Goal: Information Seeking & Learning: Check status

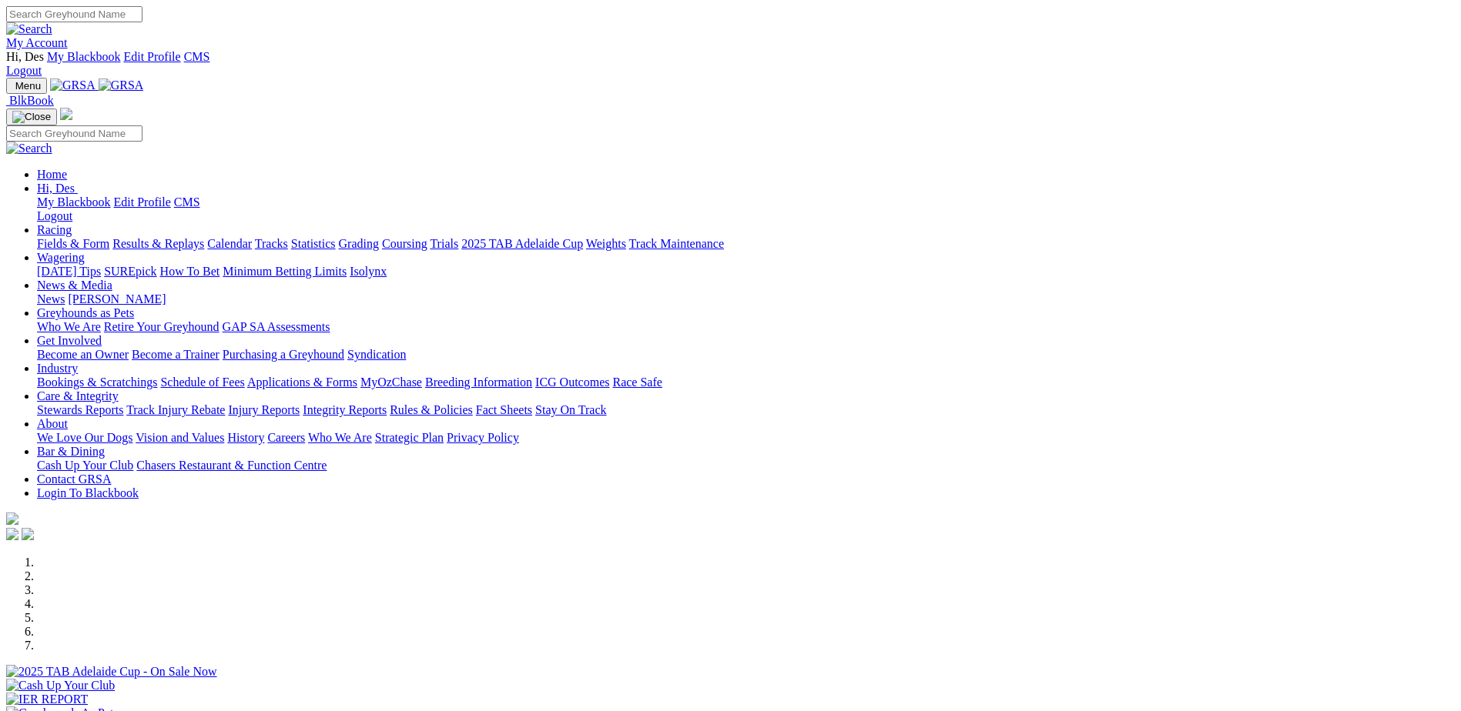
click at [204, 237] on link "Results & Replays" at bounding box center [158, 243] width 92 height 13
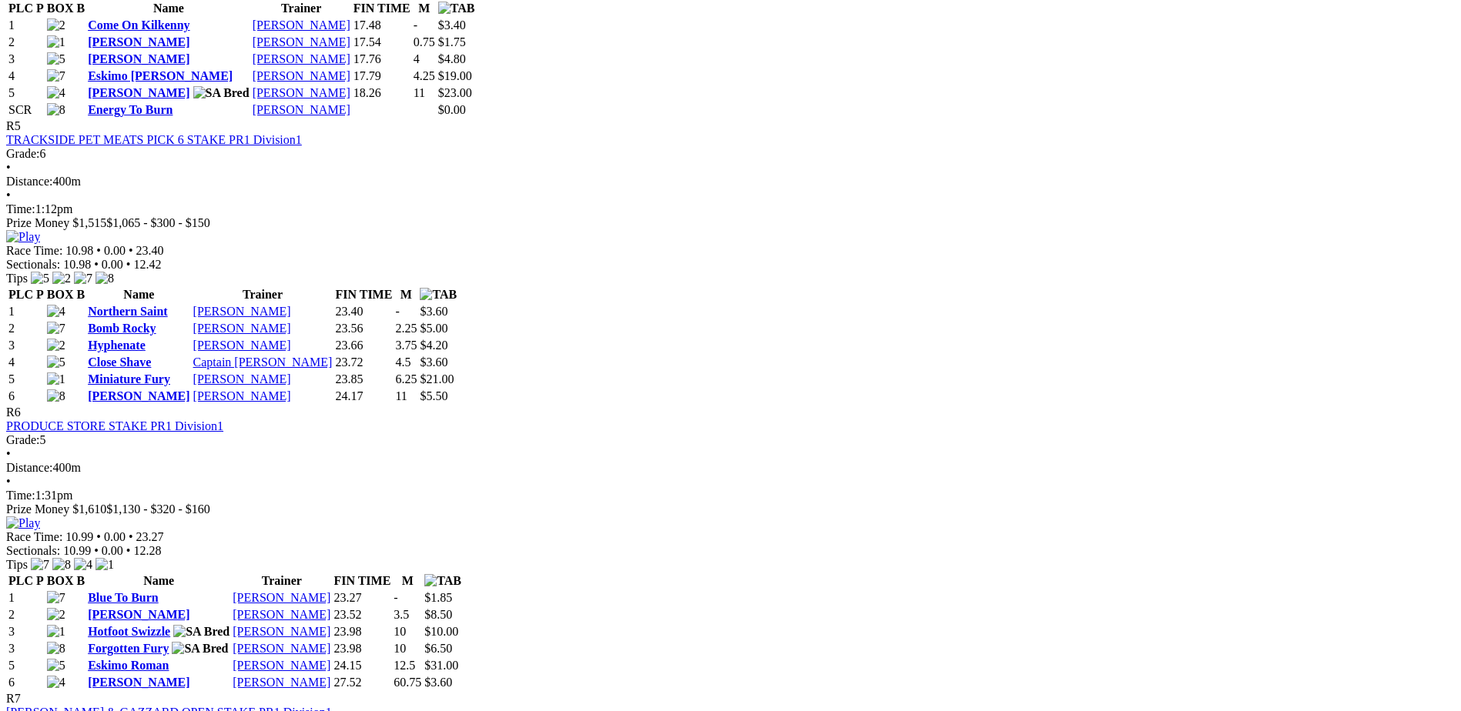
scroll to position [1868, 0]
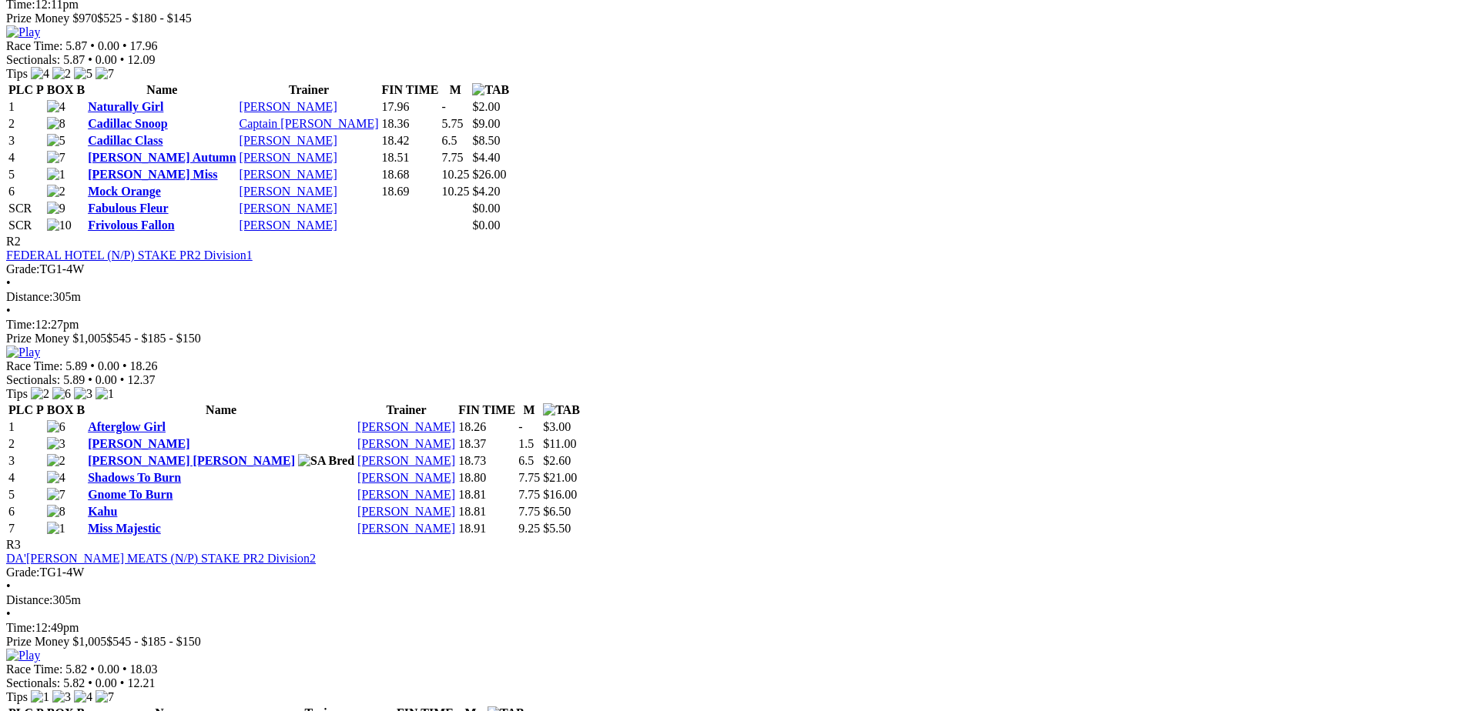
scroll to position [924, 0]
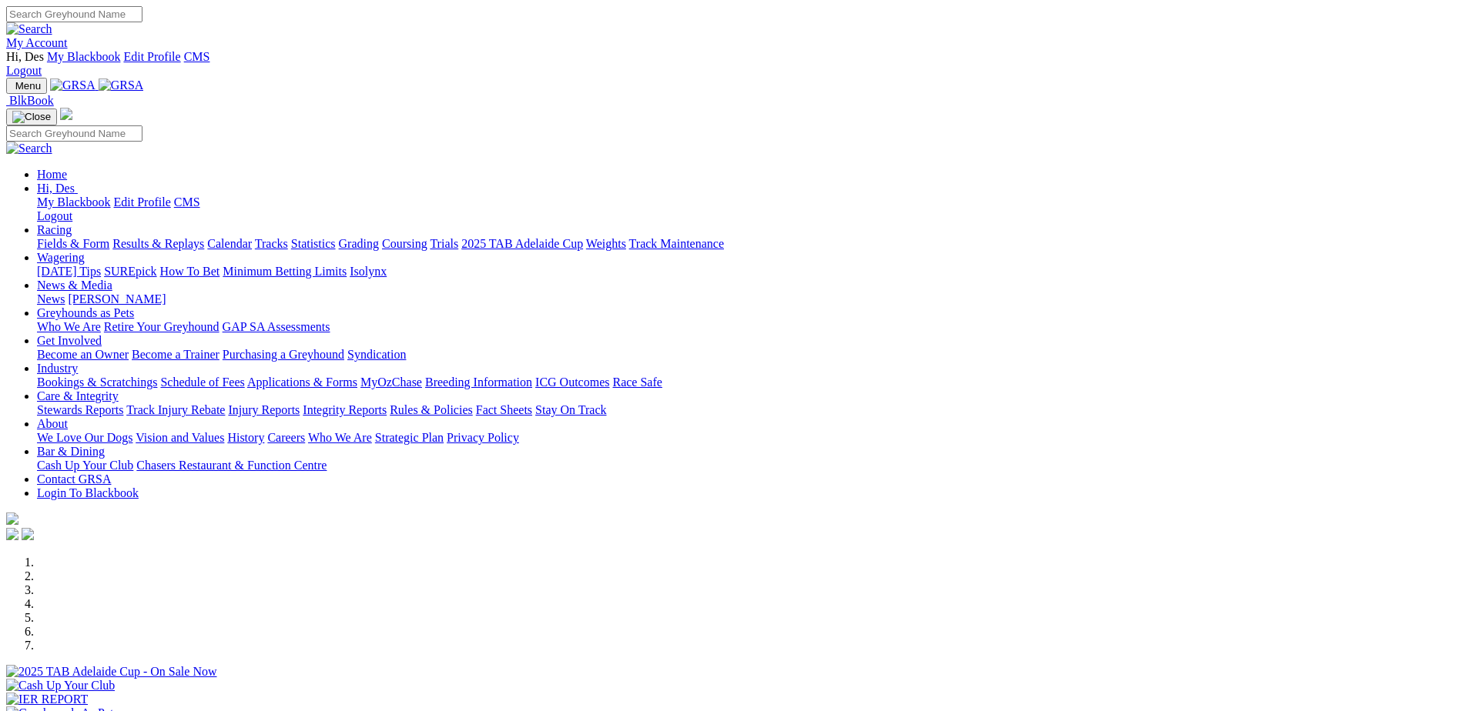
click at [68, 36] on link "My Account" at bounding box center [37, 42] width 62 height 13
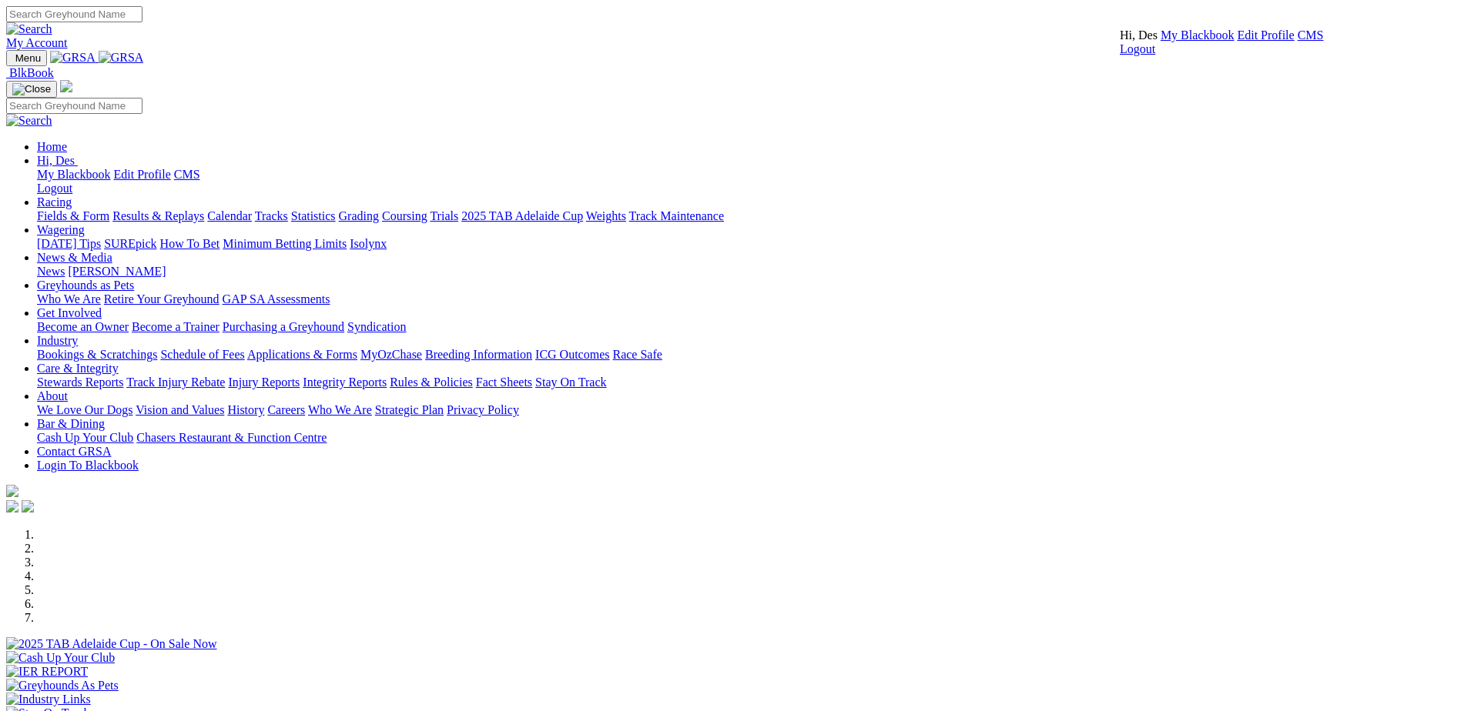
click at [1297, 42] on link "CMS" at bounding box center [1310, 34] width 26 height 13
